Goal: Find specific page/section: Find specific page/section

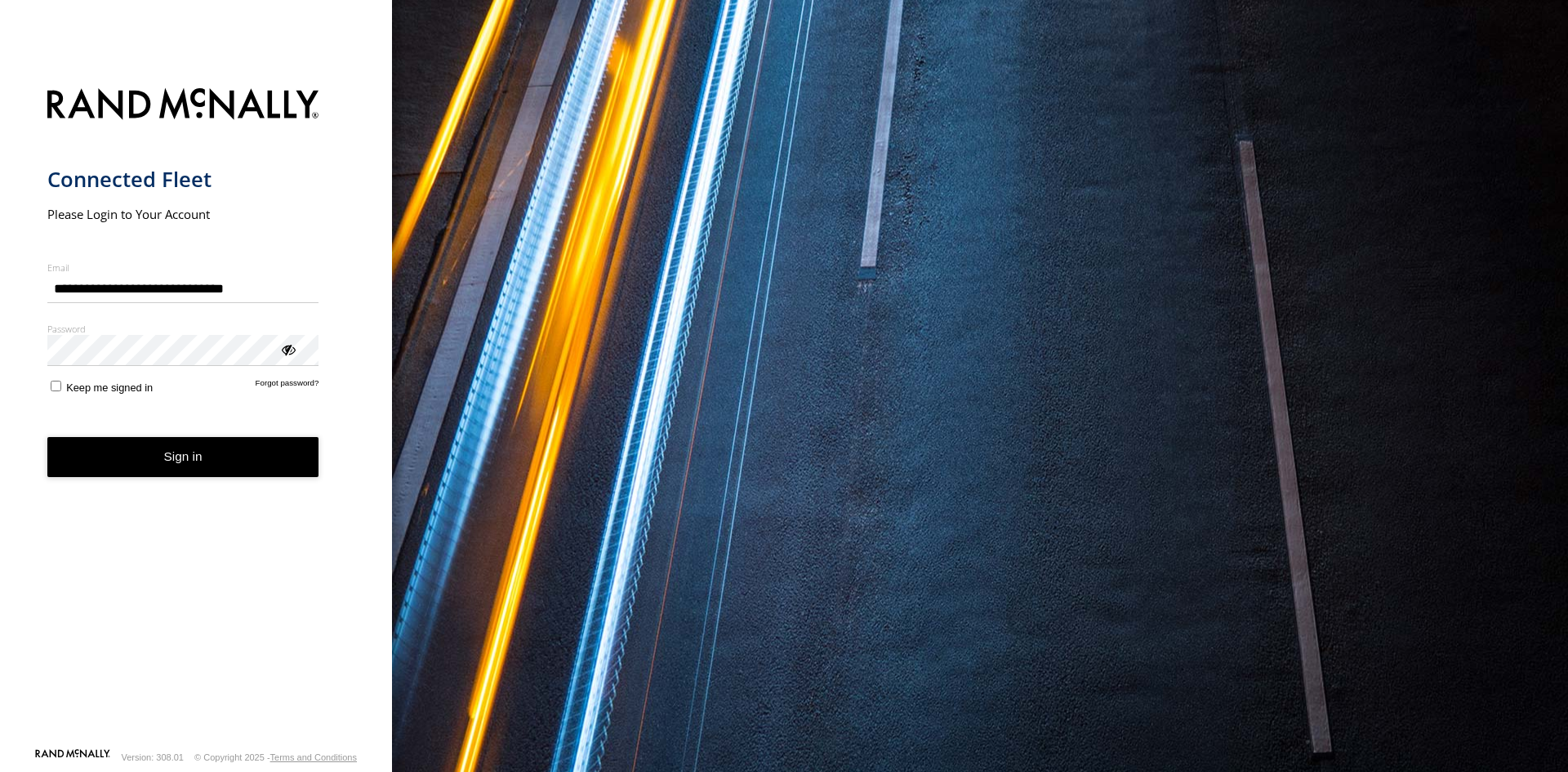
click at [200, 476] on button "Sign in" at bounding box center [183, 457] width 272 height 40
click at [158, 503] on form "**********" at bounding box center [196, 413] width 298 height 669
click at [239, 471] on button "Sign in" at bounding box center [183, 457] width 272 height 40
